Goal: Book appointment/travel/reservation

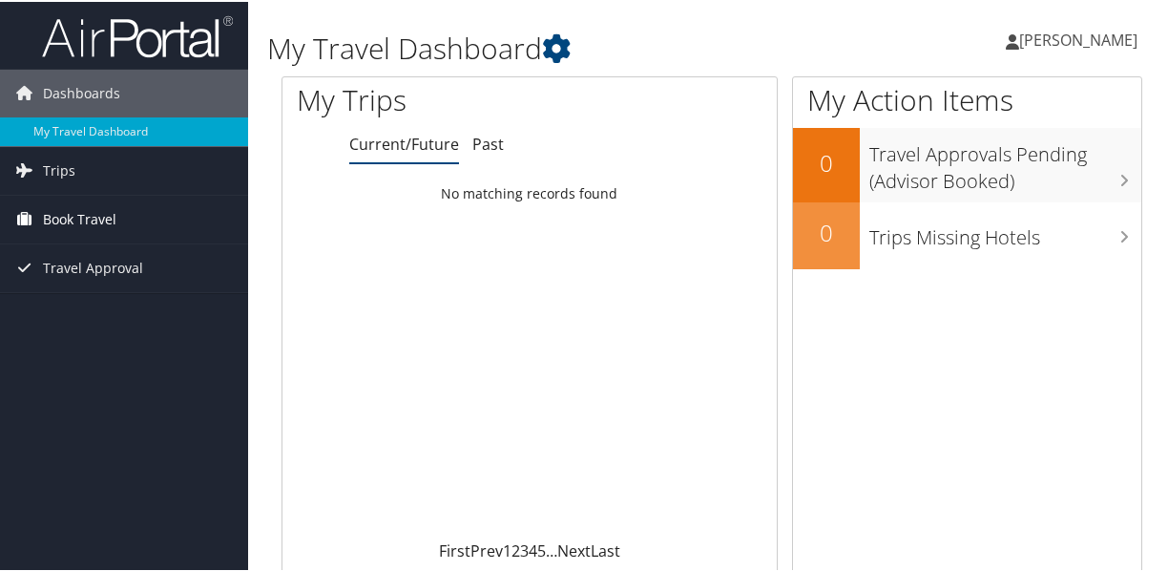
click at [76, 216] on span "Book Travel" at bounding box center [80, 218] width 74 height 48
click at [76, 218] on span "Book Travel" at bounding box center [80, 218] width 74 height 48
click at [47, 168] on span "Trips" at bounding box center [59, 169] width 32 height 48
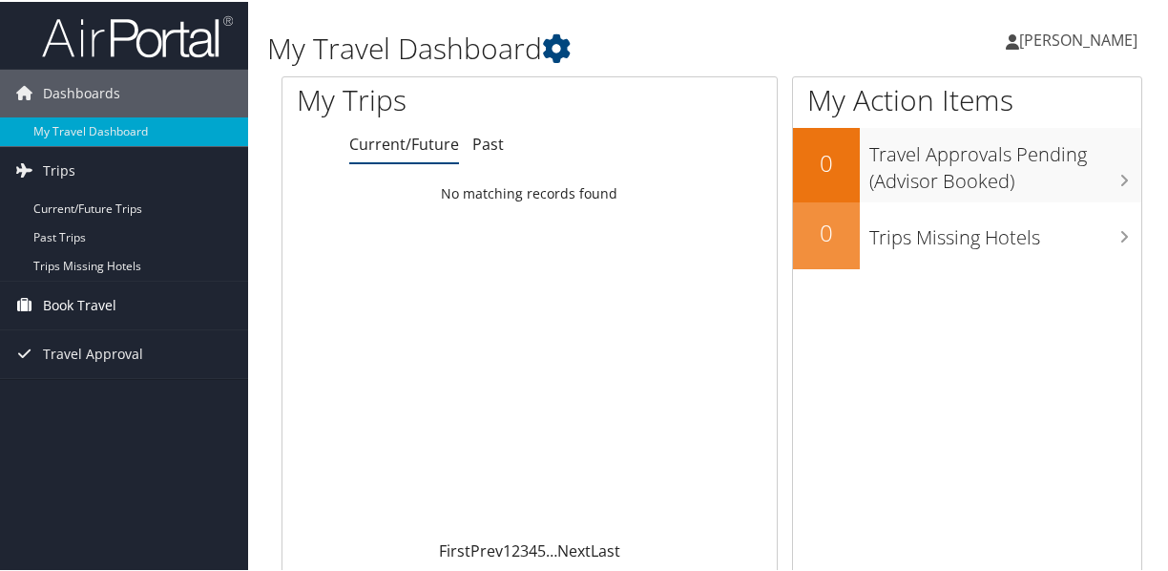
click at [69, 300] on span "Book Travel" at bounding box center [80, 304] width 74 height 48
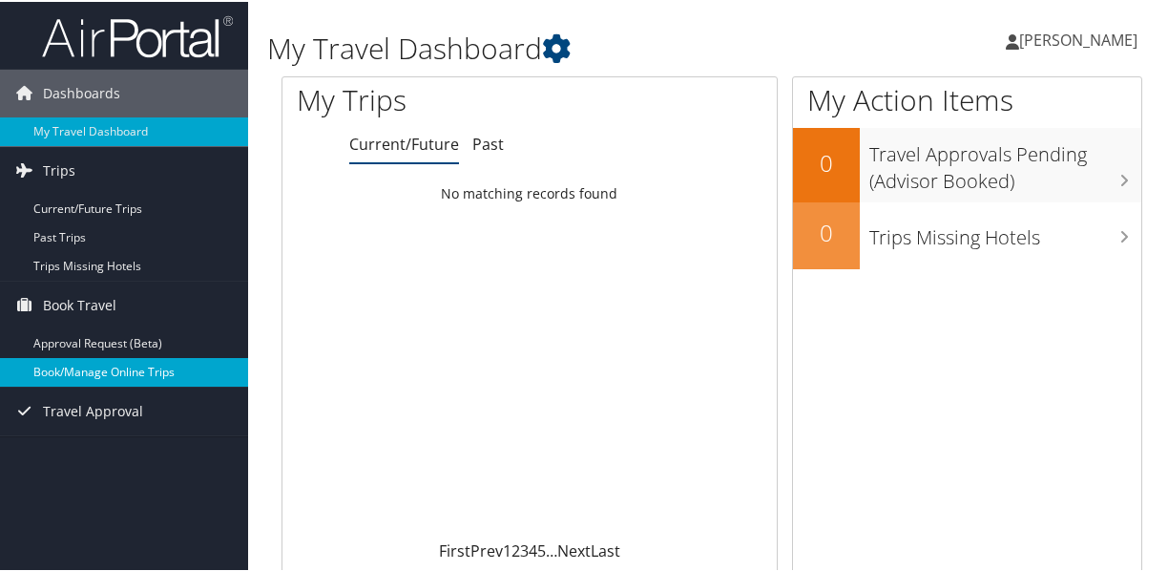
click at [78, 367] on link "Book/Manage Online Trips" at bounding box center [124, 370] width 248 height 29
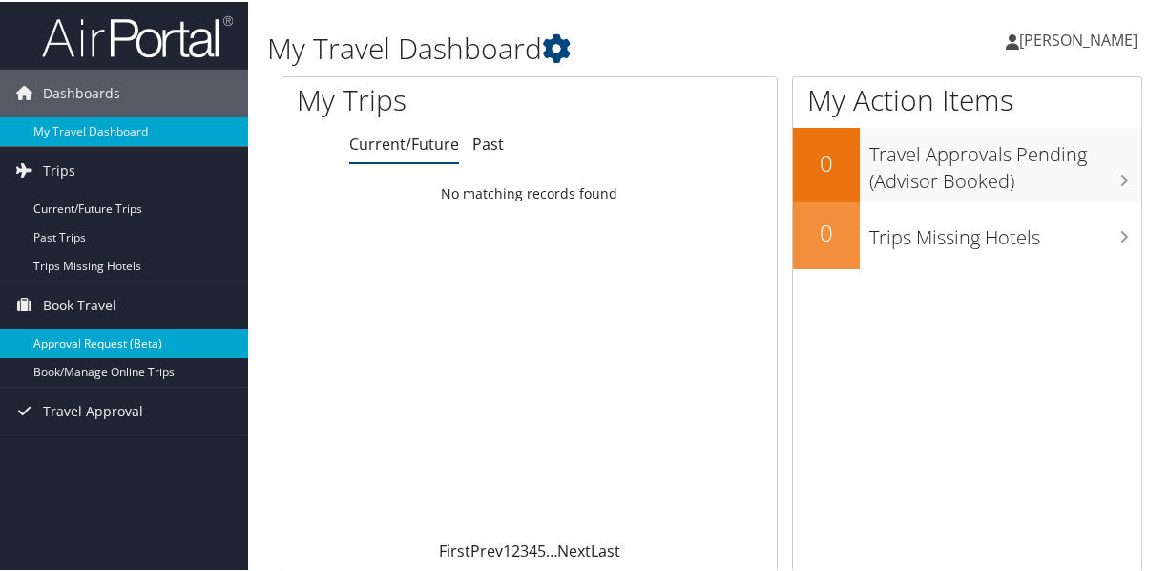
click at [73, 335] on link "Approval Request (Beta)" at bounding box center [124, 341] width 248 height 29
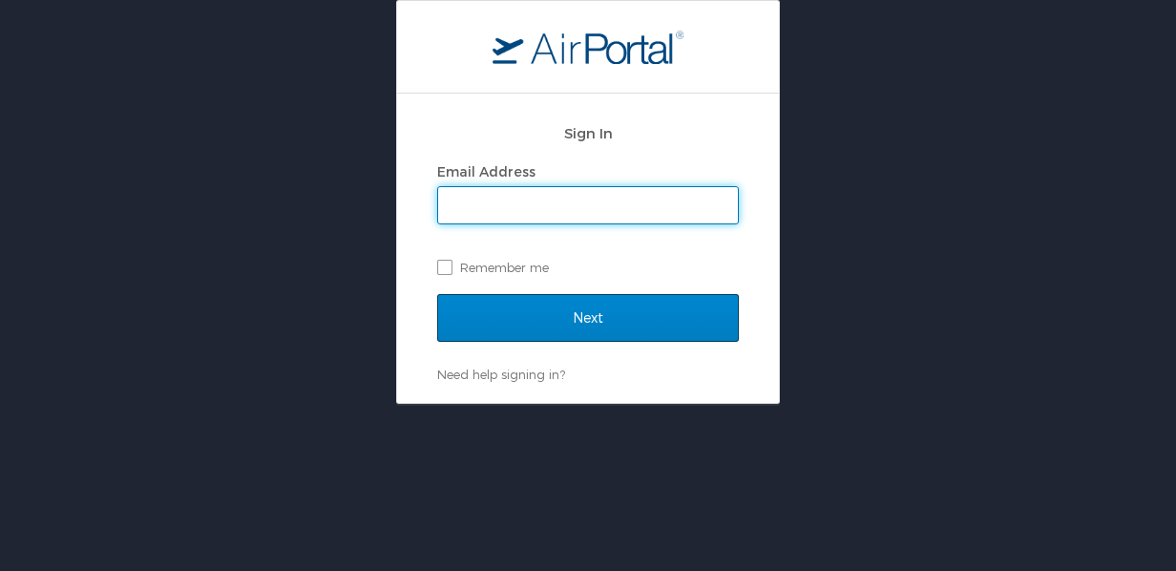
type input "[PERSON_NAME][EMAIL_ADDRESS][PERSON_NAME][DOMAIN_NAME]"
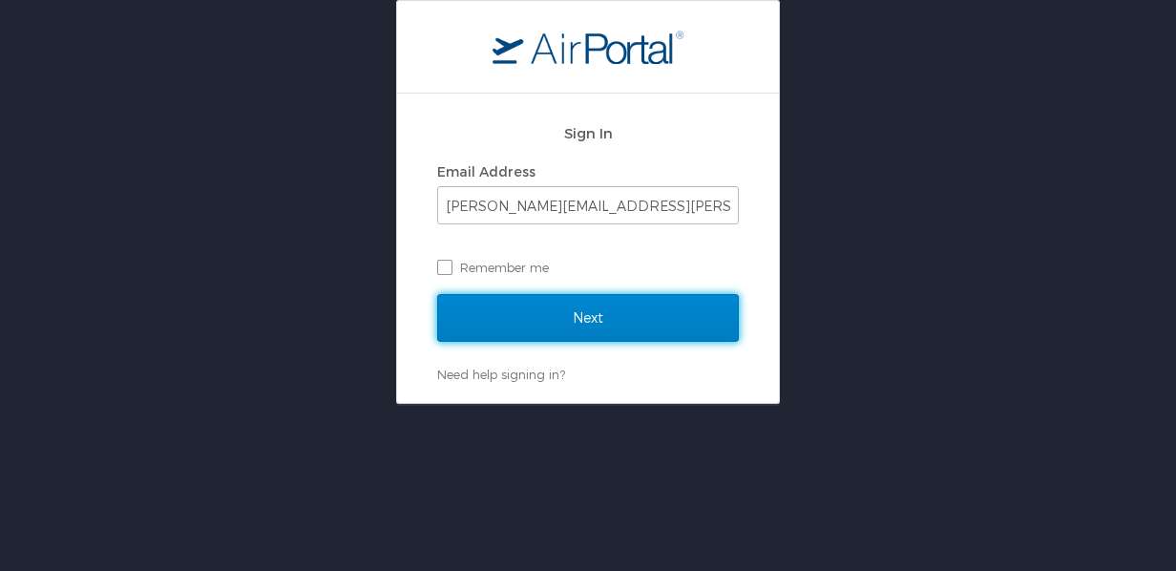
click at [584, 330] on input "Next" at bounding box center [588, 318] width 302 height 48
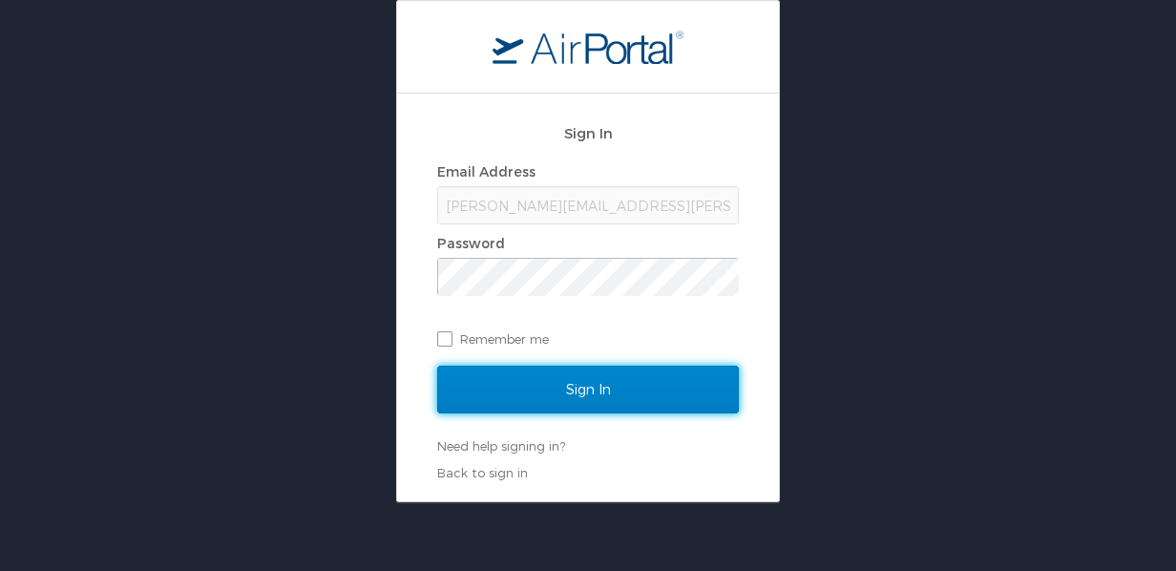
click at [601, 388] on input "Sign In" at bounding box center [588, 390] width 302 height 48
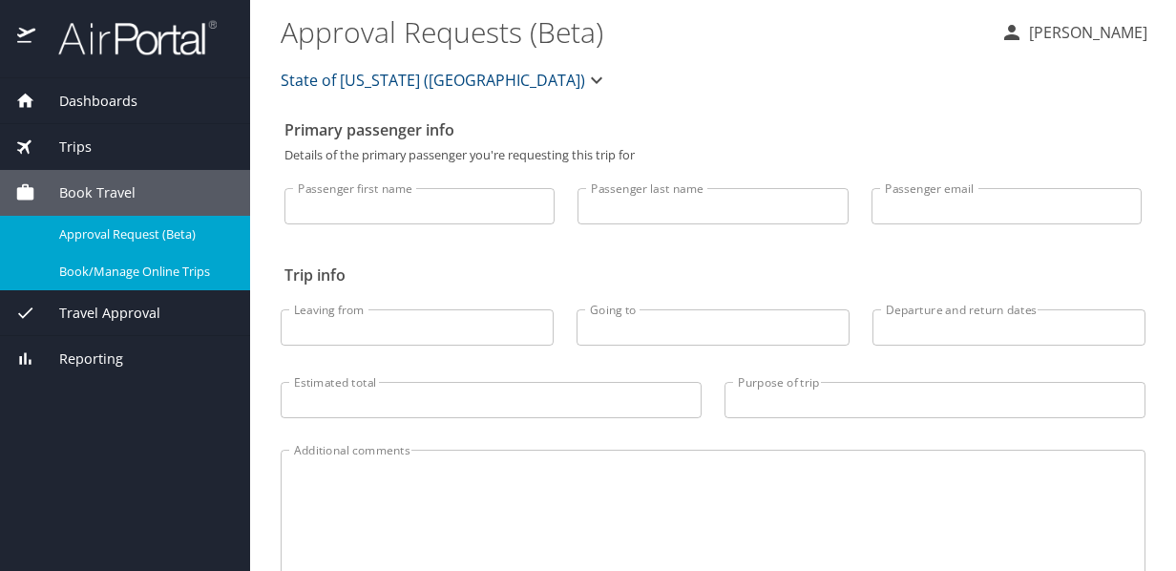
click at [141, 274] on span "Book/Manage Online Trips" at bounding box center [143, 272] width 168 height 18
